Goal: Transaction & Acquisition: Purchase product/service

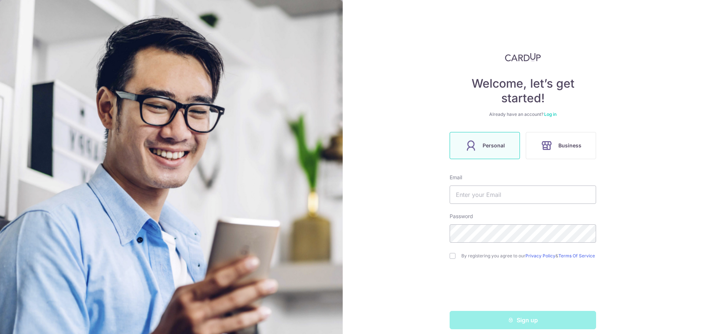
click at [627, 84] on div "Welcome, let’s get started! Already have an account? Log in Personal Business E…" at bounding box center [523, 167] width 360 height 334
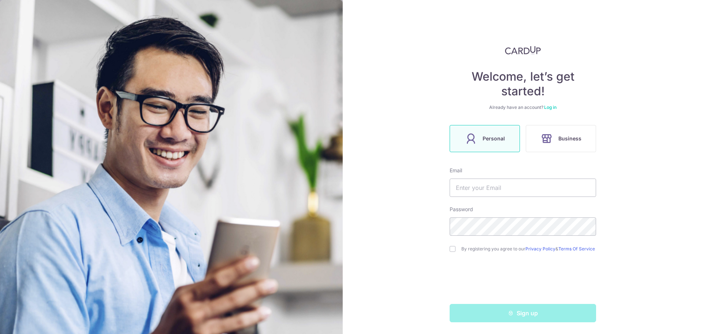
scroll to position [10, 0]
drag, startPoint x: 548, startPoint y: 105, endPoint x: 519, endPoint y: 134, distance: 40.9
click at [548, 105] on link "Log in" at bounding box center [550, 106] width 12 height 5
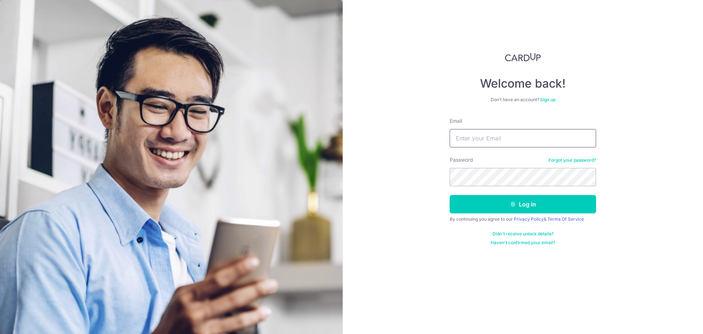
click at [495, 140] on input "Email" at bounding box center [523, 138] width 146 height 18
type input "EU.RICHIE@GMAIL.COM"
click at [505, 205] on button "Log in" at bounding box center [523, 204] width 146 height 18
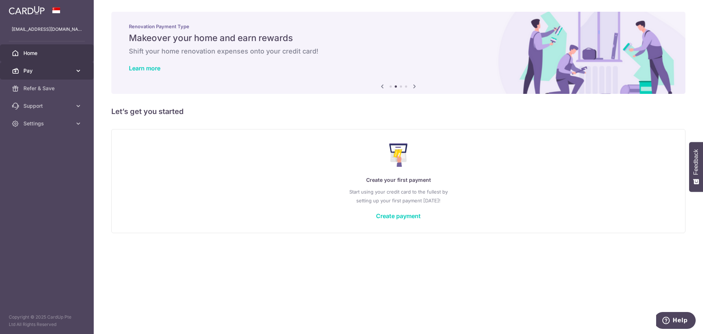
click at [73, 72] on link "Pay" at bounding box center [47, 71] width 94 height 18
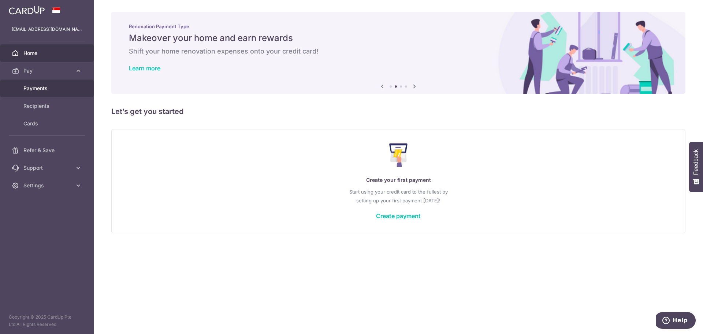
drag, startPoint x: 54, startPoint y: 92, endPoint x: 60, endPoint y: 93, distance: 5.5
click at [54, 92] on link "Payments" at bounding box center [47, 88] width 94 height 18
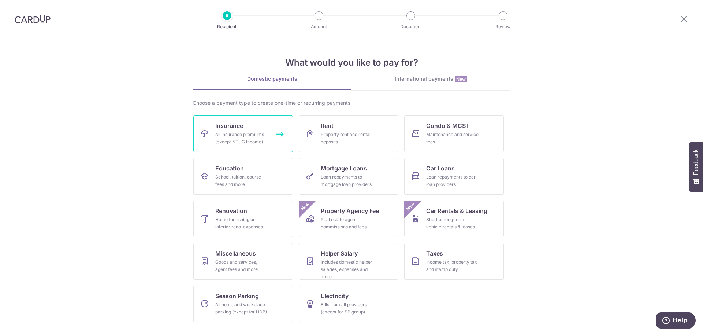
click at [233, 129] on span "Insurance" at bounding box center [229, 125] width 28 height 9
click at [472, 172] on link "Car Loans Loan repayments to car loan providers" at bounding box center [454, 176] width 100 height 37
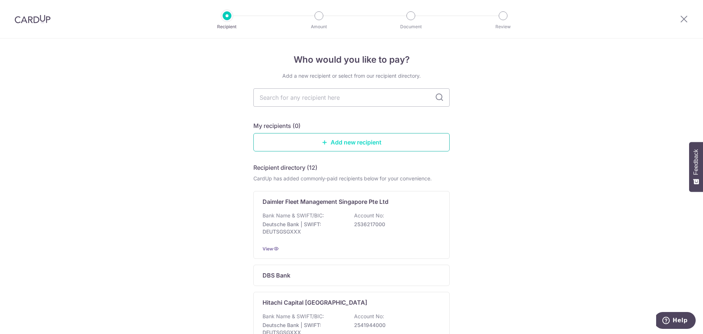
click at [342, 143] on link "Add new recipient" at bounding box center [351, 142] width 196 height 18
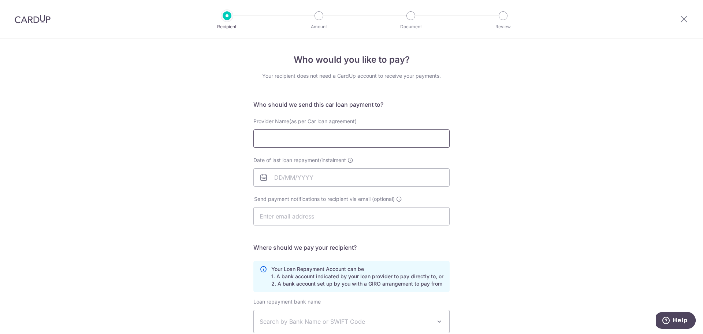
click at [355, 138] on input "Provider Name(as per Car loan agreement)" at bounding box center [351, 138] width 196 height 18
type input "HL BANK"
click at [282, 180] on input "Date of last loan repayment/instalment" at bounding box center [351, 177] width 196 height 18
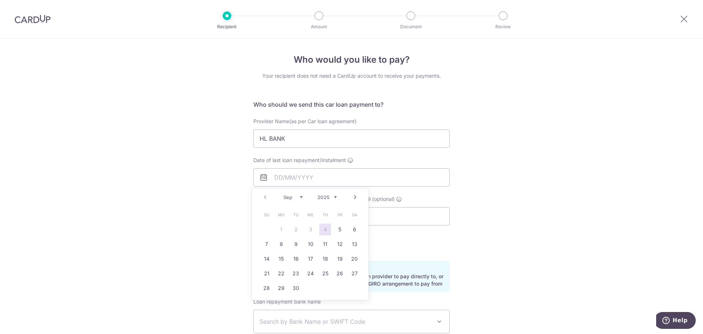
click at [313, 228] on table "Su Mo Tu We Th Fr Sa 1 2 3 4 5 6 7 8 9 10 11 12 13 14 15 16 17 18 19 20 21 22 2…" at bounding box center [310, 251] width 103 height 88
click at [312, 230] on table "Su Mo Tu We Th Fr Sa 1 2 3 4 5 6 7 8 9 10 11 12 13 14 15 16 17 18 19 20 21 22 2…" at bounding box center [310, 251] width 103 height 88
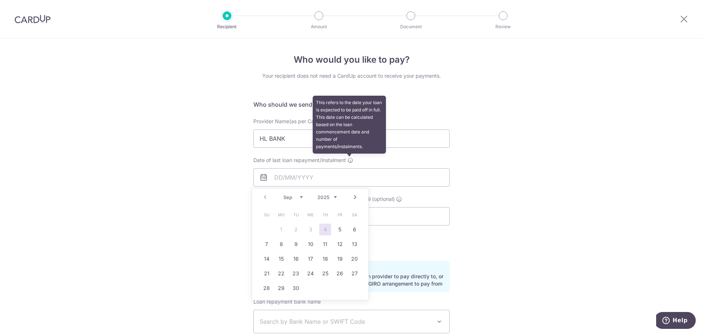
click at [350, 161] on icon at bounding box center [350, 160] width 6 height 6
click at [350, 168] on input "Date of last loan repayment/instalment This refers to the date your loan is exp…" at bounding box center [351, 177] width 196 height 18
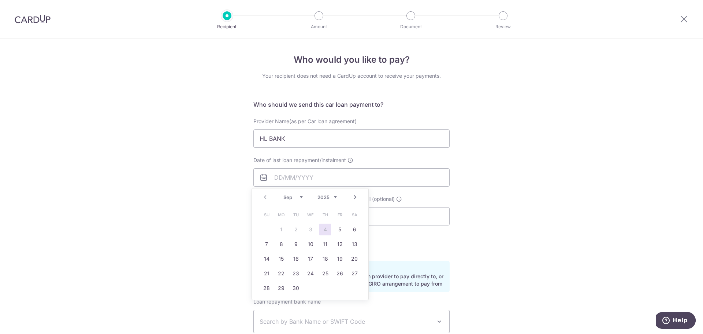
click at [597, 148] on div "Who would you like to pay? Your recipient does not need a CardUp account to rec…" at bounding box center [351, 239] width 703 height 402
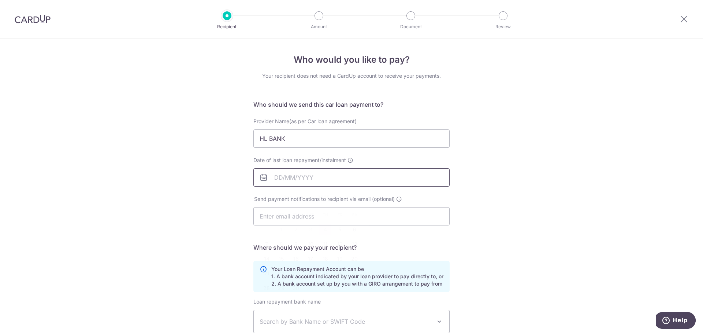
click at [326, 172] on input "Date of last loan repayment/instalment" at bounding box center [351, 177] width 196 height 18
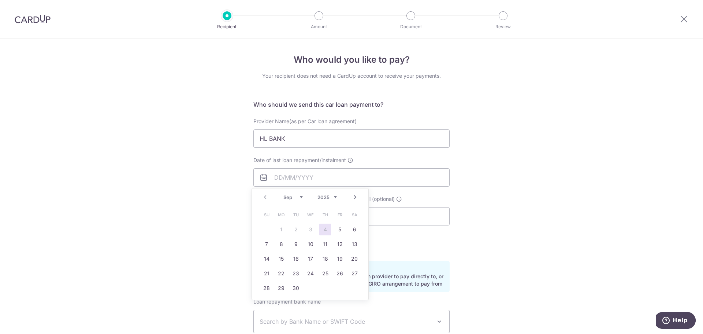
click at [337, 195] on div "Prev Next Sep Oct Nov Dec 2025 2026 2027 2028 2029 2030 2031 2032 2033 2034 2035" at bounding box center [310, 197] width 116 height 18
click at [335, 197] on select "2025 2026 2027 2028 2029 2030 2031 2032 2033 2034 2035" at bounding box center [326, 197] width 19 height 6
click at [302, 196] on select "Jan Feb Mar Apr May Jun Jul Aug Sep Oct Nov Dec" at bounding box center [292, 197] width 19 height 6
drag, startPoint x: 310, startPoint y: 231, endPoint x: 315, endPoint y: 231, distance: 4.8
click at [310, 231] on link "3" at bounding box center [311, 229] width 12 height 12
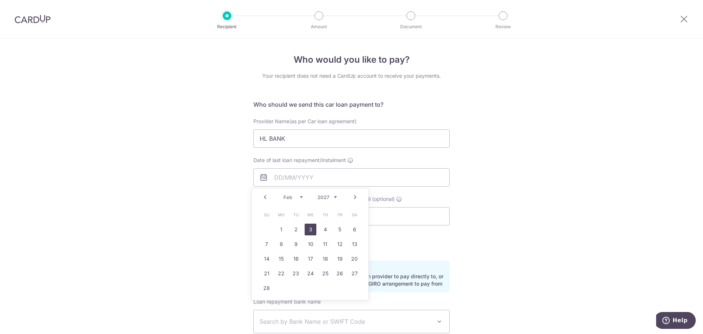
type input "[DATE]"
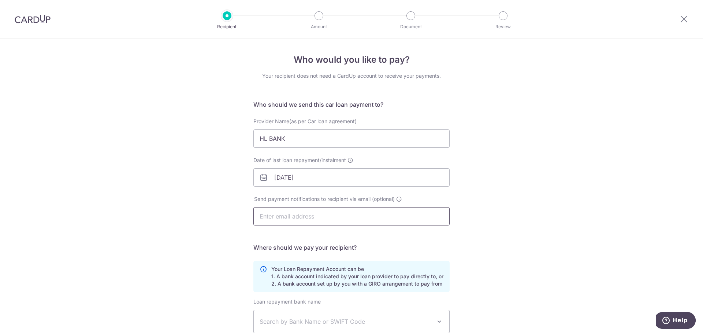
click at [416, 215] on input "text" at bounding box center [351, 216] width 196 height 18
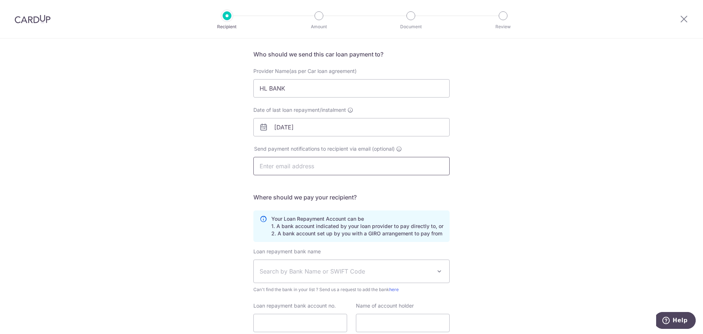
scroll to position [107, 0]
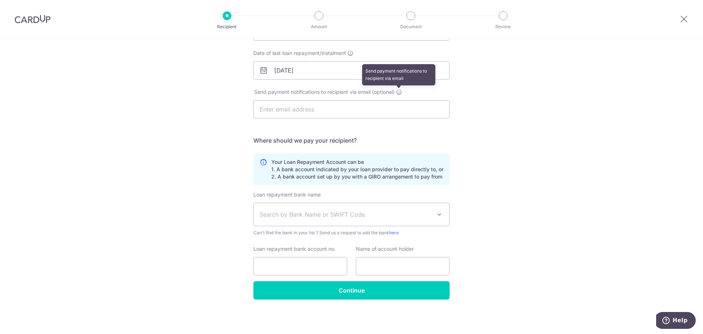
click at [399, 92] on icon at bounding box center [399, 92] width 6 height 6
click at [513, 103] on div "Who would you like to pay? Your recipient does not need a CardUp account to rec…" at bounding box center [351, 133] width 703 height 402
click at [420, 212] on span "Search by Bank Name or SWIFT Code" at bounding box center [346, 214] width 172 height 9
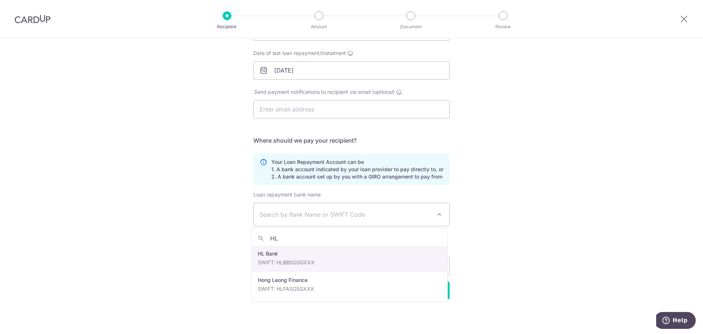
type input "HL"
select select "23"
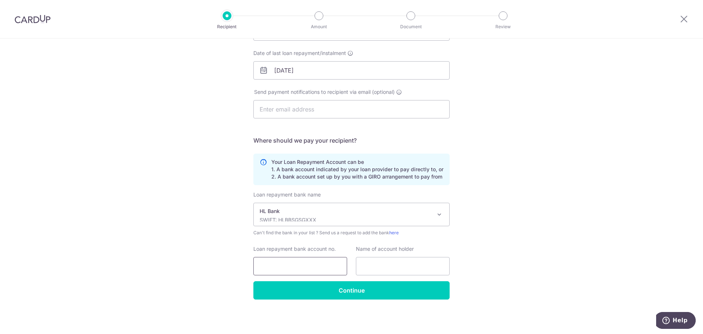
click at [305, 263] on input "Loan repayment bank account no." at bounding box center [300, 266] width 94 height 18
paste input "10639000000"
type input "10639000000"
click at [388, 265] on input "text" at bounding box center [403, 266] width 94 height 18
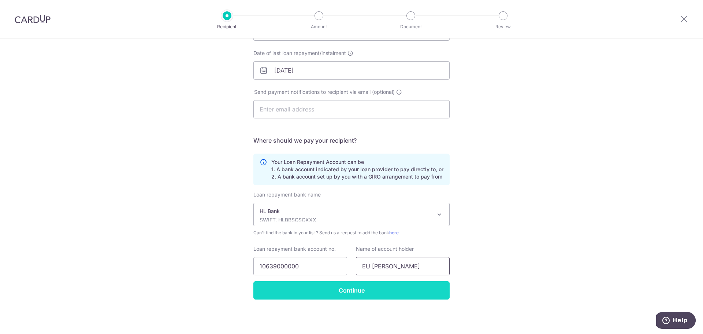
type input "EU ZAI QI RICHARD"
drag, startPoint x: 339, startPoint y: 288, endPoint x: 377, endPoint y: 285, distance: 37.5
click at [340, 288] on input "Continue" at bounding box center [351, 290] width 196 height 18
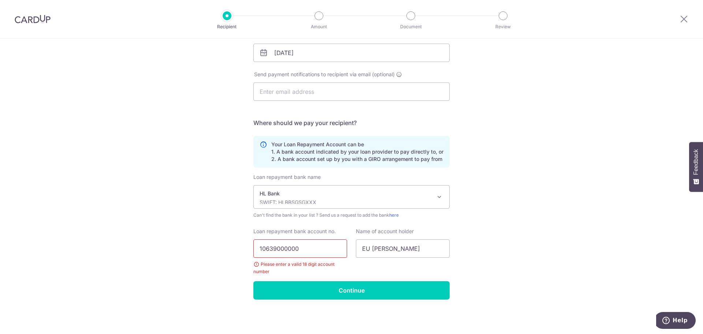
click at [312, 247] on input "10639000000" at bounding box center [300, 248] width 94 height 18
click at [274, 247] on input "10639000000" at bounding box center [300, 248] width 94 height 18
click at [297, 248] on input "10639000000" at bounding box center [300, 248] width 94 height 18
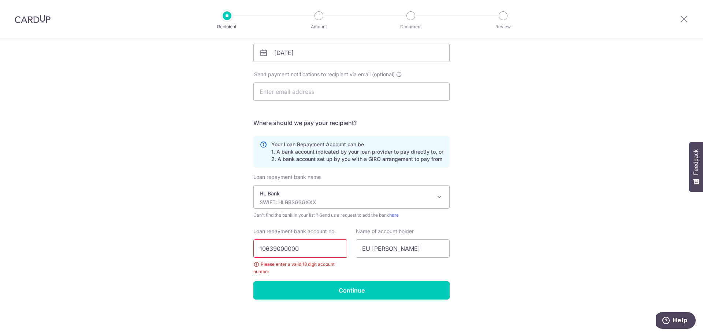
click at [258, 249] on input "10639000000" at bounding box center [300, 248] width 94 height 18
click at [309, 249] on input "10639000000" at bounding box center [300, 248] width 94 height 18
click at [266, 251] on input "10639000000" at bounding box center [300, 248] width 94 height 18
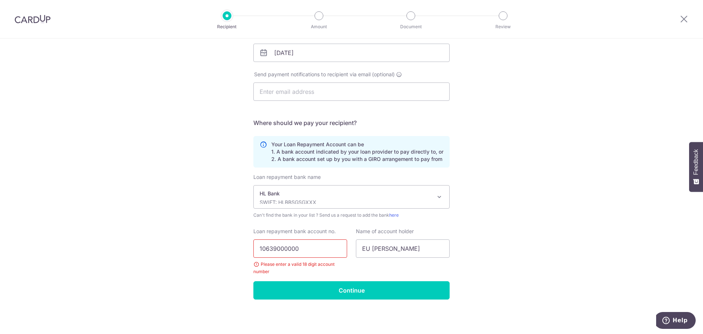
click at [261, 249] on input "10639000000" at bounding box center [300, 248] width 94 height 18
click at [259, 250] on input "10639000000" at bounding box center [300, 248] width 94 height 18
click at [258, 250] on input "10639000000" at bounding box center [300, 248] width 94 height 18
click at [256, 248] on input "10639000000" at bounding box center [300, 248] width 94 height 18
click at [503, 191] on div "Who would you like to pay? Your recipient does not need a CardUp account to rec…" at bounding box center [351, 124] width 703 height 420
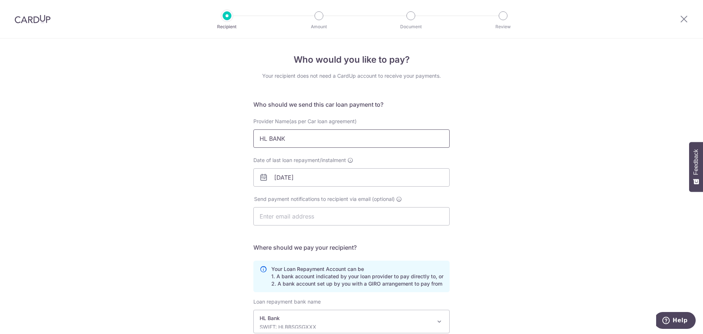
click at [331, 136] on input "HL BANK" at bounding box center [351, 138] width 196 height 18
type input "HL BANK EU990Y"
drag, startPoint x: 536, startPoint y: 180, endPoint x: 548, endPoint y: 173, distance: 14.8
click at [540, 179] on div "Who would you like to pay? Your recipient does not need a CardUp account to rec…" at bounding box center [351, 248] width 703 height 420
click at [537, 191] on div "Who would you like to pay? Your recipient does not need a CardUp account to rec…" at bounding box center [351, 248] width 703 height 420
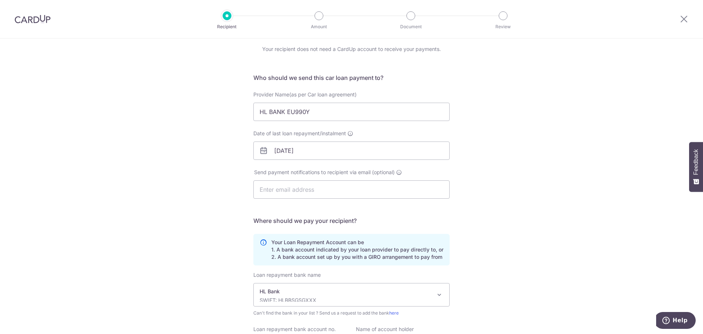
scroll to position [124, 0]
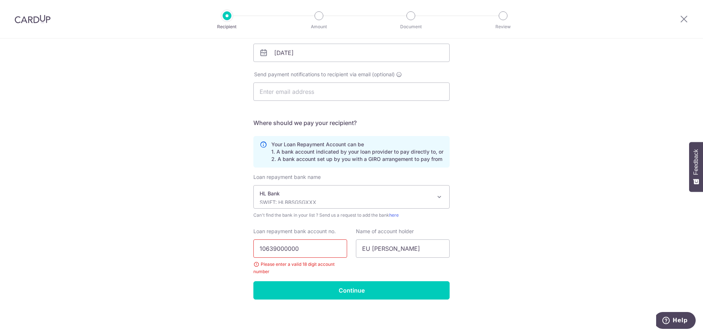
click at [324, 249] on input "10639000000" at bounding box center [300, 248] width 94 height 18
drag, startPoint x: 305, startPoint y: 271, endPoint x: 267, endPoint y: 262, distance: 38.2
click at [267, 262] on div "Please enter a valid 18 digit account number" at bounding box center [300, 267] width 94 height 15
click at [331, 215] on span "Can't find the bank in your list ? Send us a request to add the bank here" at bounding box center [351, 214] width 196 height 7
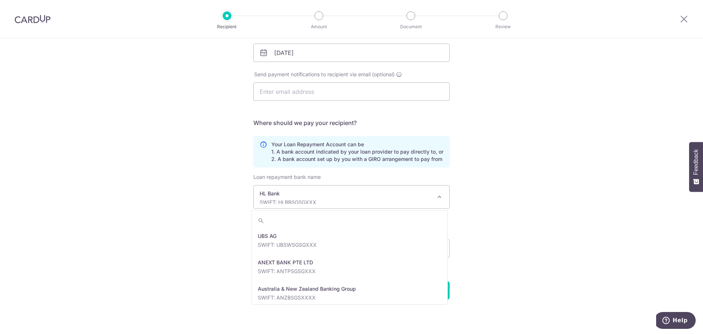
click at [365, 194] on p "HL Bank" at bounding box center [346, 193] width 172 height 7
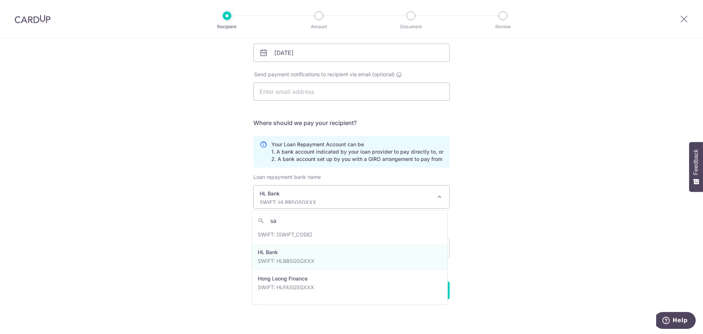
scroll to position [0, 0]
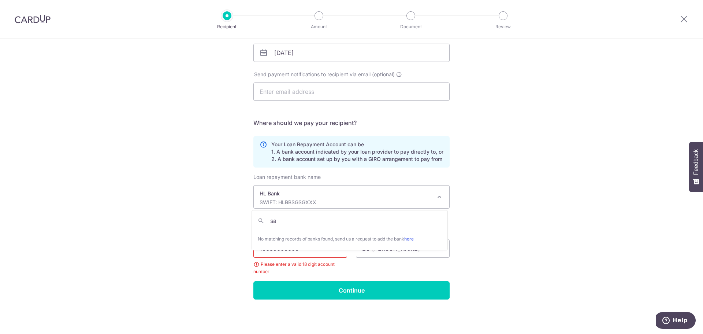
type input "s"
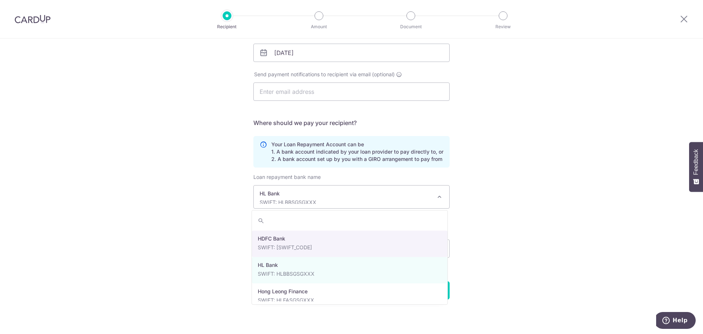
scroll to position [748, 0]
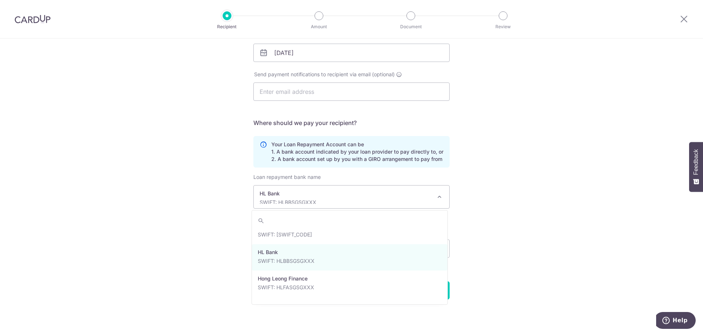
click at [571, 236] on div "Who would you like to pay? Your recipient does not need a CardUp account to rec…" at bounding box center [351, 124] width 703 height 420
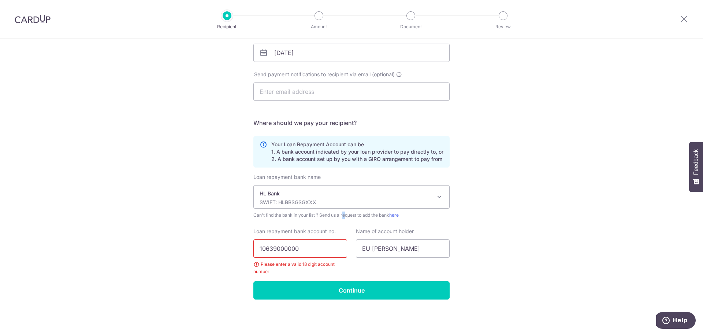
drag, startPoint x: 310, startPoint y: 210, endPoint x: 309, endPoint y: 218, distance: 8.1
click at [309, 217] on div "Loan repayment bank name UBS AG ANEXT BANK PTE LTD Australia & New Zealand Bank…" at bounding box center [351, 195] width 196 height 45
click at [305, 199] on p "SWIFT: HLBBSGSGXXX" at bounding box center [346, 201] width 172 height 7
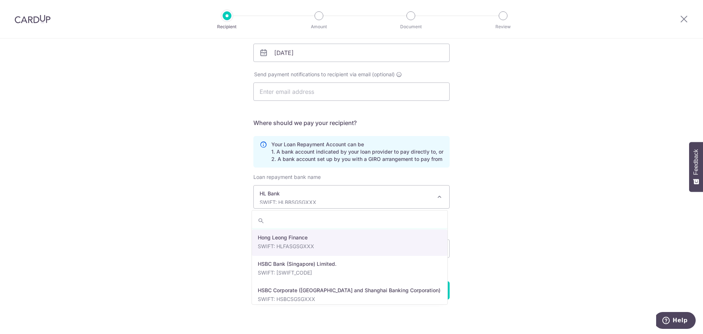
scroll to position [802, 0]
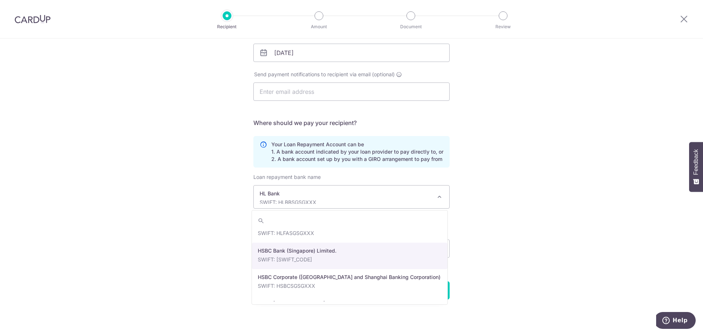
click at [552, 230] on div "Who would you like to pay? Your recipient does not need a CardUp account to rec…" at bounding box center [351, 124] width 703 height 420
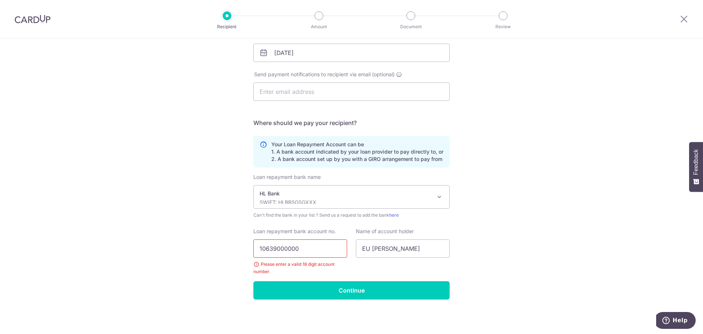
click at [382, 193] on p "HL Bank" at bounding box center [346, 193] width 172 height 7
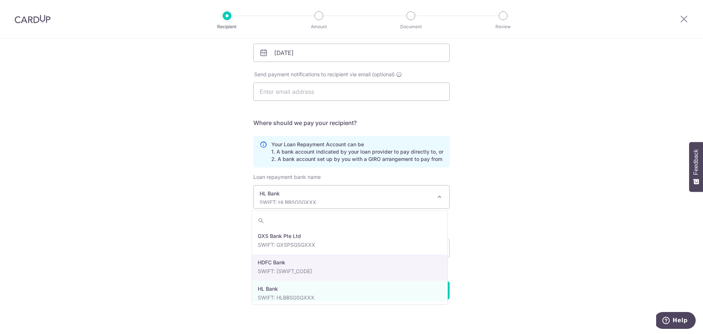
scroll to position [638, 0]
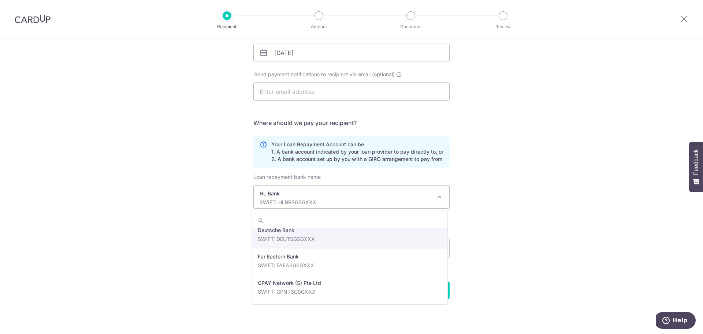
click at [649, 142] on div "Who would you like to pay? Your recipient does not need a CardUp account to rec…" at bounding box center [351, 124] width 703 height 420
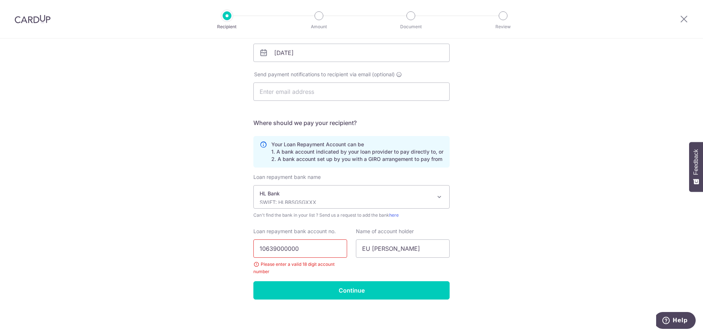
click at [256, 249] on input "10639000000" at bounding box center [300, 248] width 94 height 18
paste input "HLBBSGSGXXX"
type input "HLBBSGSGXXX10639000000"
click at [350, 289] on input "Continue" at bounding box center [351, 290] width 196 height 18
click at [301, 247] on input "HLBBSGSGXXX10639000000" at bounding box center [300, 248] width 94 height 18
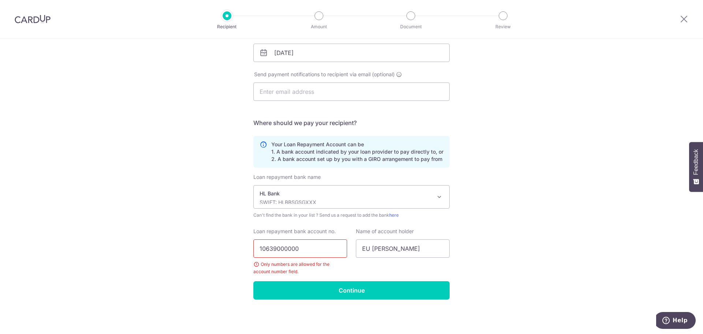
type input "10639000000"
click at [371, 292] on input "Continue" at bounding box center [351, 290] width 196 height 18
click at [259, 248] on input "10639000000" at bounding box center [300, 248] width 94 height 18
paste input "7287"
type input "728710639000000"
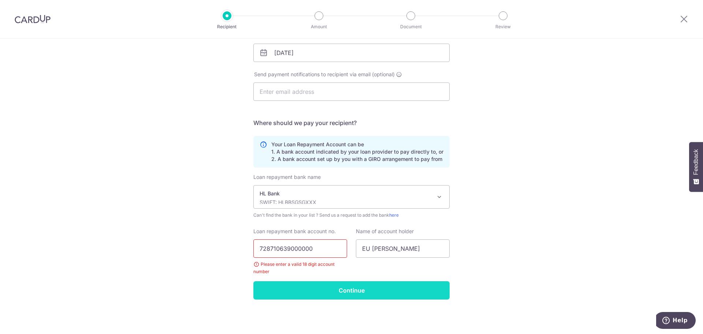
click at [345, 292] on input "Continue" at bounding box center [351, 290] width 196 height 18
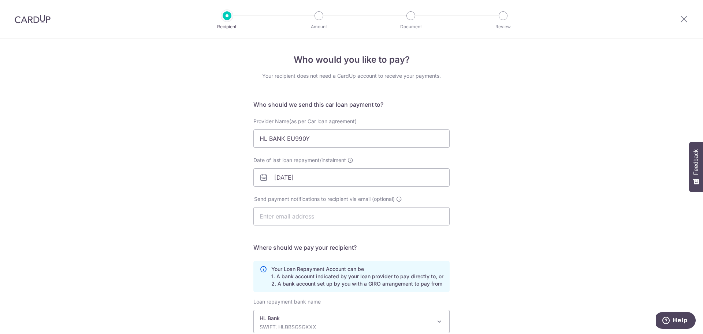
scroll to position [124, 0]
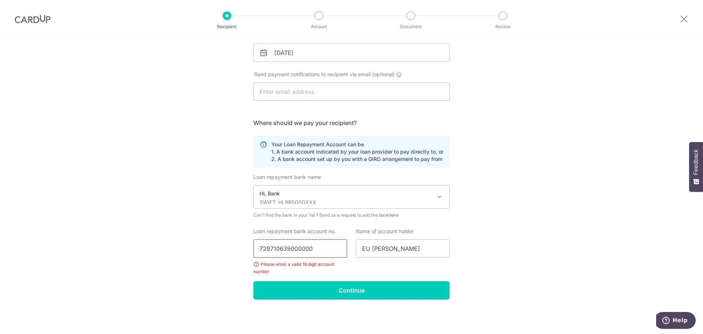
click at [257, 249] on input "728710639000000" at bounding box center [300, 248] width 94 height 18
click at [294, 247] on input "728710639000000" at bounding box center [300, 248] width 94 height 18
type input "100020000015455702"
click at [272, 247] on input "100020000015455702" at bounding box center [300, 248] width 94 height 18
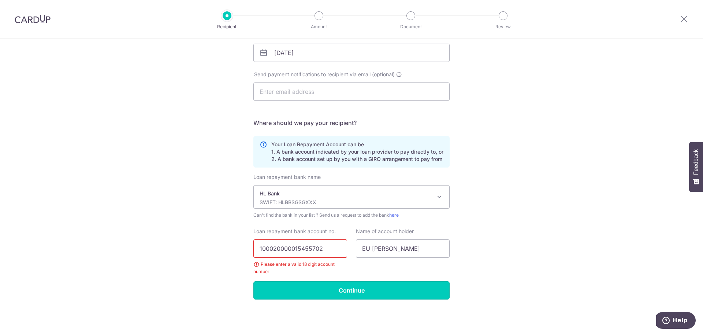
click at [374, 294] on input "Continue" at bounding box center [351, 290] width 196 height 18
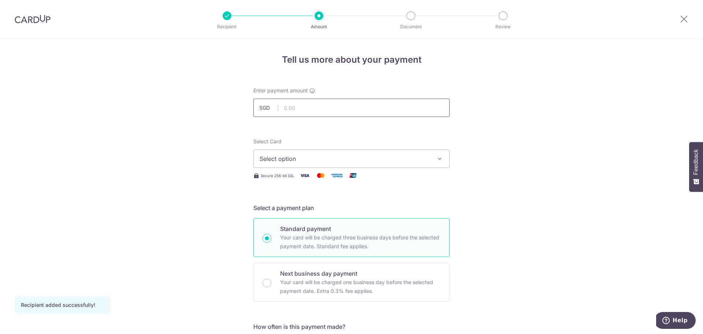
click at [340, 108] on input "text" at bounding box center [351, 107] width 196 height 18
type input "2,939.00"
click at [437, 161] on icon "button" at bounding box center [439, 158] width 7 height 7
click at [403, 176] on span "Add credit card" at bounding box center [358, 178] width 171 height 7
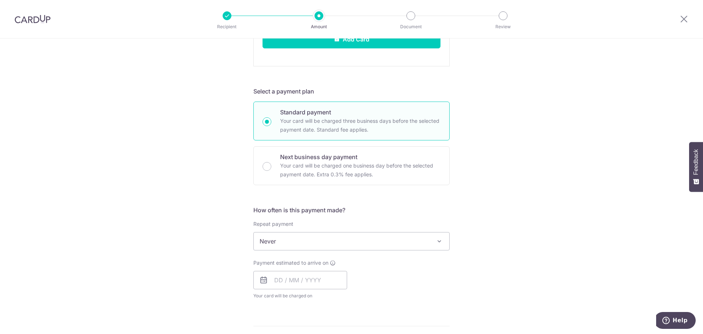
scroll to position [293, 0]
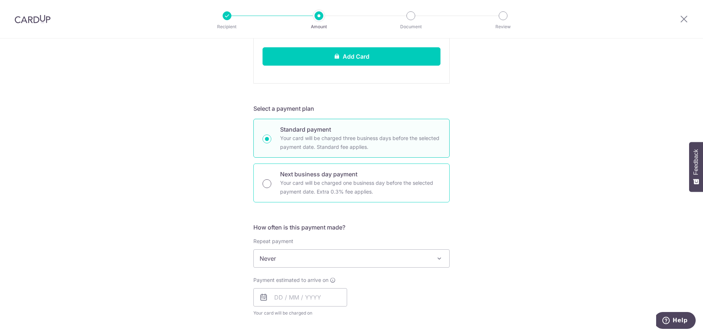
click at [264, 183] on input "Next business day payment Your card will be charged one business day before the…" at bounding box center [266, 183] width 9 height 9
radio input "true"
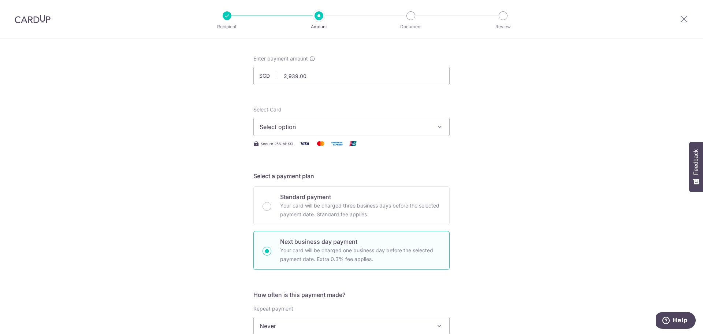
scroll to position [0, 0]
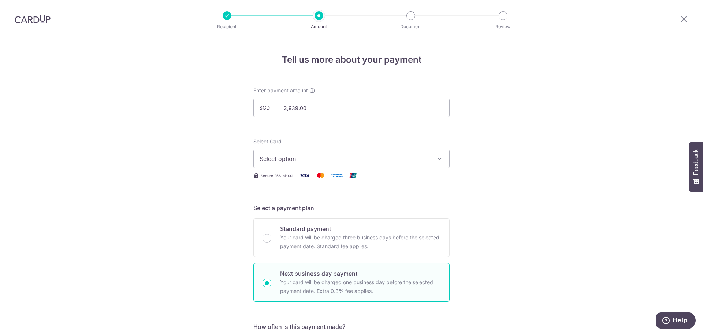
click at [441, 159] on icon "button" at bounding box center [439, 158] width 7 height 7
click at [437, 175] on link "Add credit card" at bounding box center [351, 178] width 195 height 13
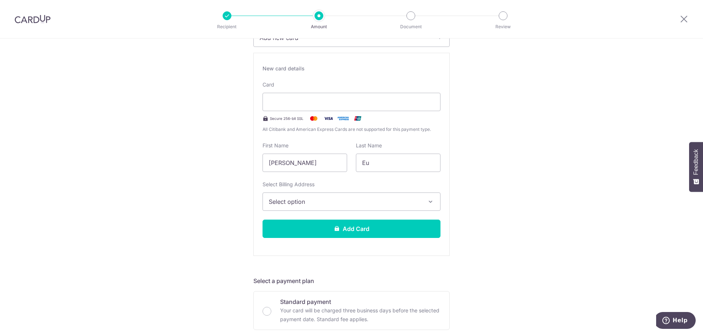
scroll to position [110, 0]
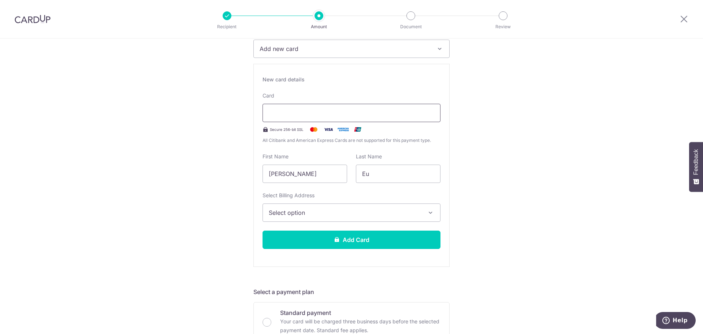
type input "Create Schedule"
drag, startPoint x: 328, startPoint y: 173, endPoint x: 175, endPoint y: 168, distance: 152.7
type input "[PERSON_NAME]"
click at [289, 214] on span "Select option" at bounding box center [345, 212] width 152 height 9
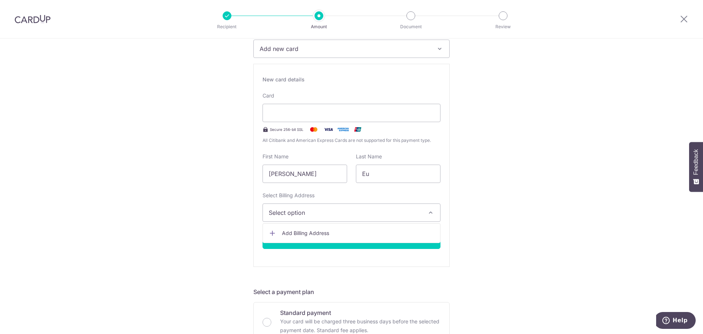
click at [330, 233] on span "Add Billing Address" at bounding box center [358, 232] width 152 height 7
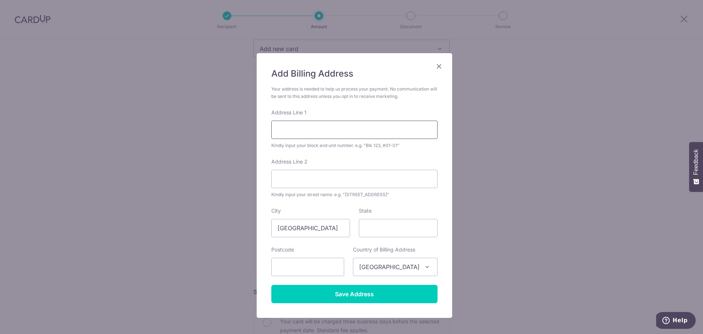
click at [301, 130] on input "Address Line 1" at bounding box center [354, 129] width 166 height 18
type input "[STREET_ADDRESS]"
type input "Unit 04-02"
type input "258380"
click at [553, 190] on div "Add Billing Address Your address is needed to help us process your payment. No …" at bounding box center [351, 167] width 703 height 334
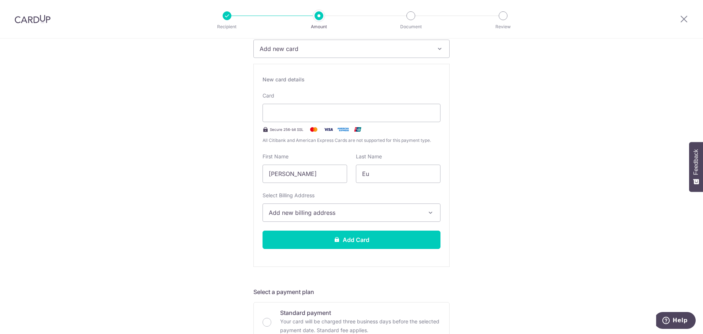
click at [310, 209] on span "Add new billing address" at bounding box center [345, 212] width 152 height 9
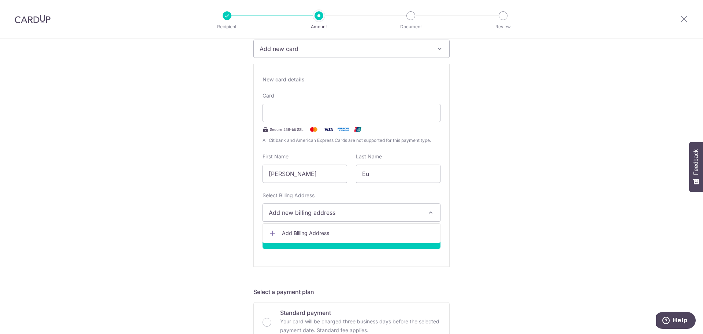
click at [308, 224] on ul "Add Billing Address" at bounding box center [351, 233] width 178 height 20
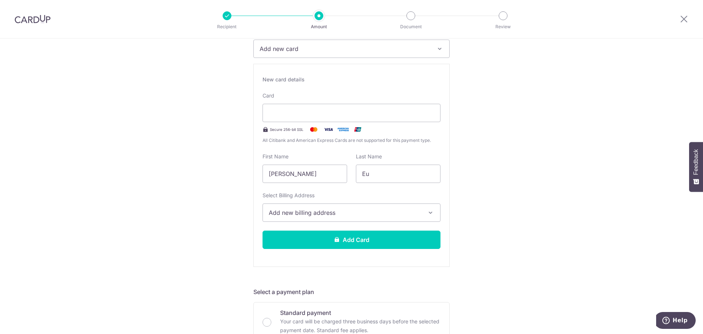
click at [350, 214] on span "Add new billing address" at bounding box center [345, 212] width 152 height 9
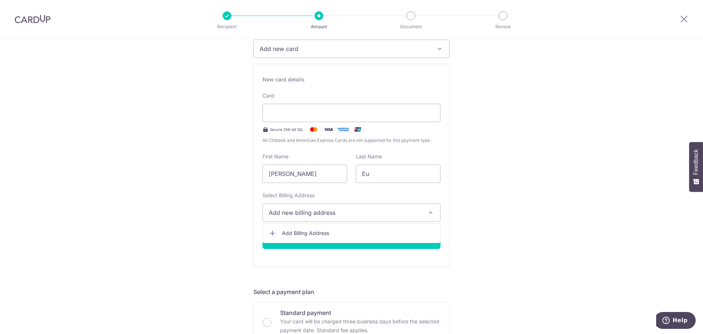
click at [319, 230] on span "Add Billing Address" at bounding box center [358, 232] width 152 height 7
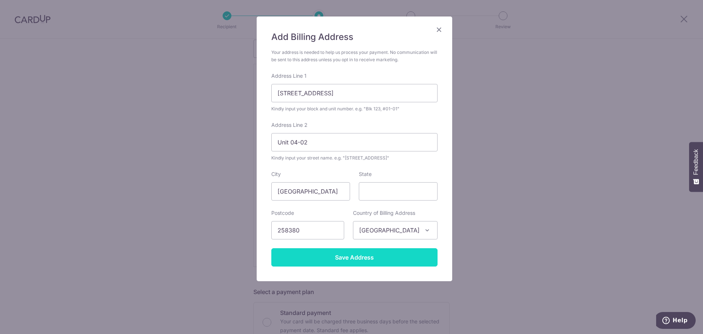
scroll to position [37, 0]
click at [360, 260] on input "Save Address" at bounding box center [354, 256] width 166 height 18
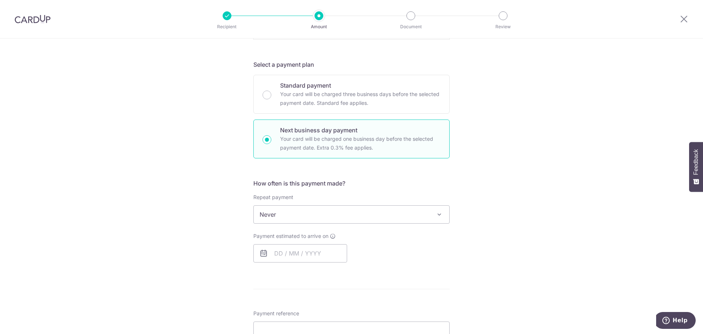
scroll to position [403, 0]
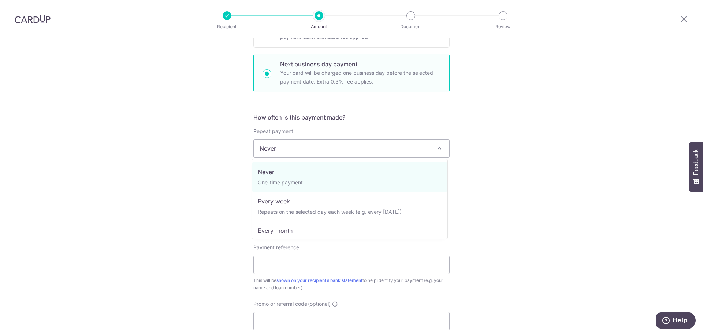
click at [435, 148] on span at bounding box center [439, 148] width 9 height 9
select select "3"
type input "[DATE]"
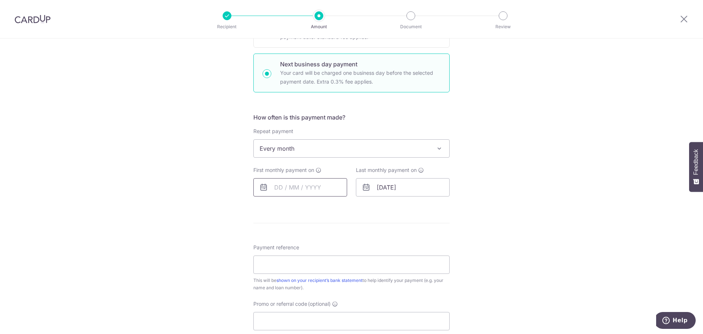
click at [273, 187] on input "text" at bounding box center [300, 187] width 94 height 18
click at [303, 208] on div "Sep Oct Nov [DATE] 2026 2027 2028 2029 2030 2031 2032 2033 2034 2035" at bounding box center [311, 207] width 53 height 6
click at [300, 204] on select "Sep Oct Nov Dec" at bounding box center [294, 207] width 19 height 6
click at [336, 238] on link "3" at bounding box center [342, 239] width 12 height 12
type input "[DATE]"
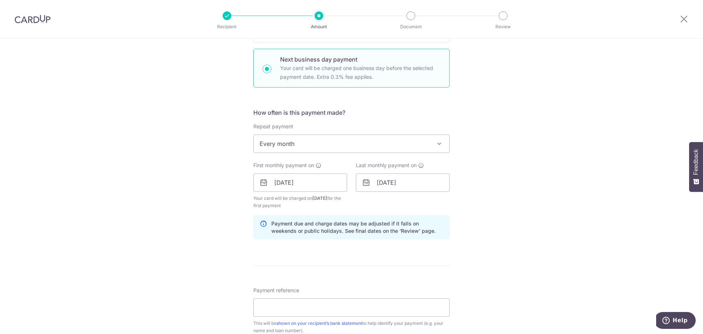
scroll to position [549, 0]
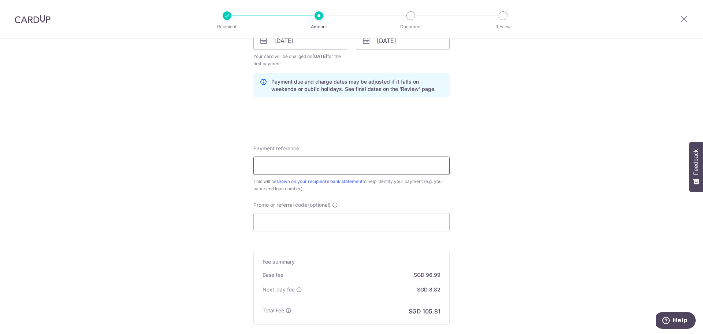
click at [394, 164] on input "Payment reference" at bounding box center [351, 165] width 196 height 18
type input "E"
type input "EU990Y & EU6363T"
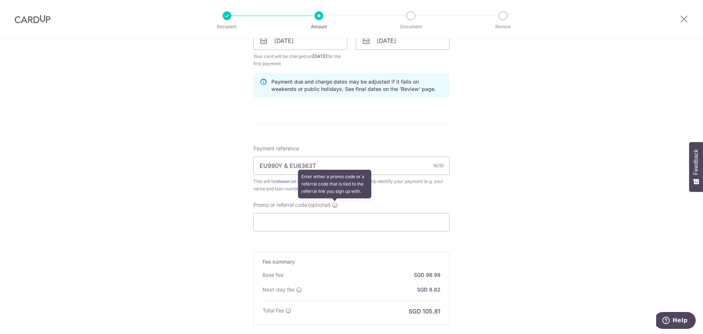
click at [333, 202] on icon at bounding box center [335, 205] width 6 height 6
click at [333, 213] on input "Promo or referral code (optional) Enter either a promo code or a referral code …" at bounding box center [351, 222] width 196 height 18
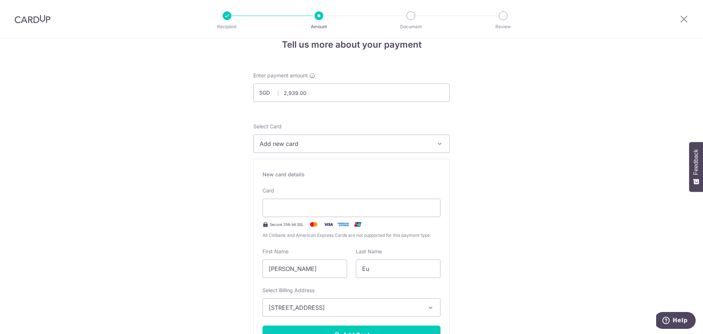
scroll to position [0, 0]
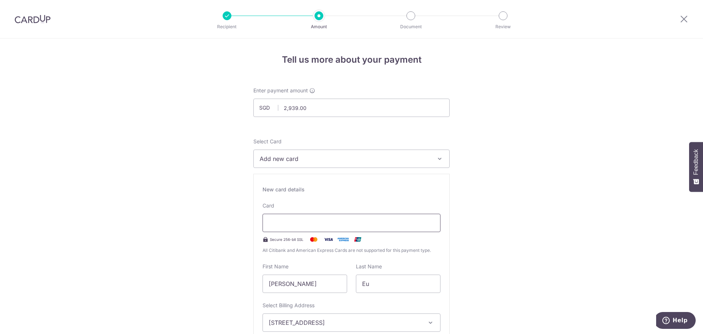
click at [333, 217] on div at bounding box center [351, 222] width 178 height 18
